Goal: Navigation & Orientation: Go to known website

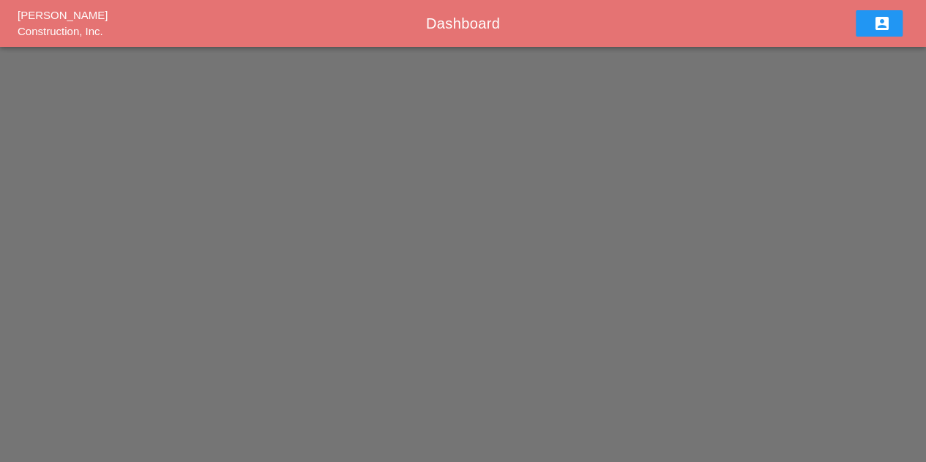
click at [870, 27] on div "account_box" at bounding box center [878, 24] width 23 height 18
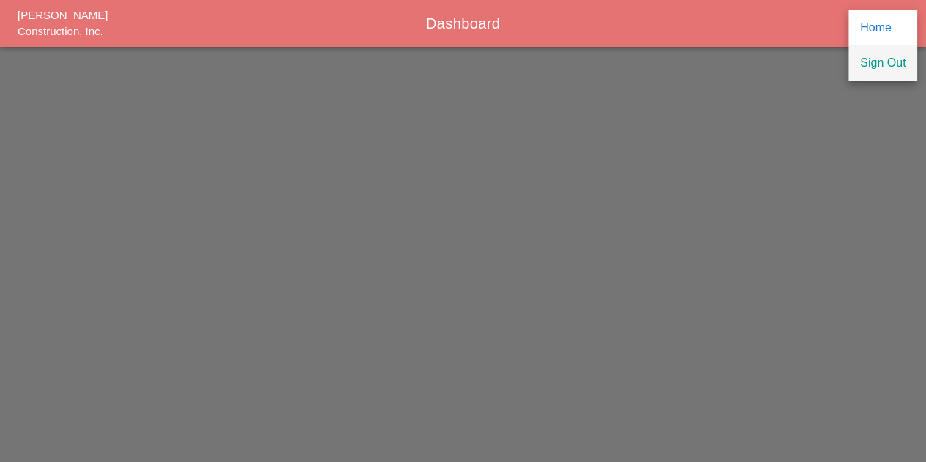
click at [883, 59] on div "Sign Out" at bounding box center [882, 63] width 45 height 18
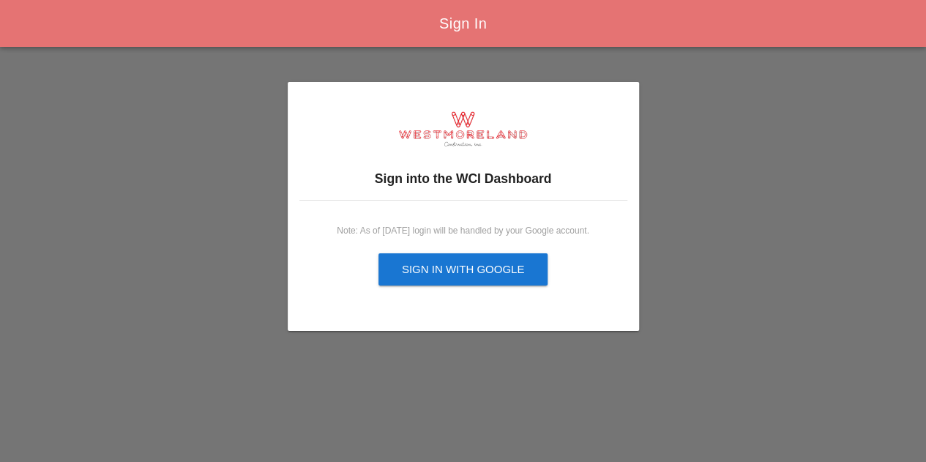
click at [462, 269] on div "Sign in with Google" at bounding box center [463, 269] width 123 height 17
